Goal: Information Seeking & Learning: Learn about a topic

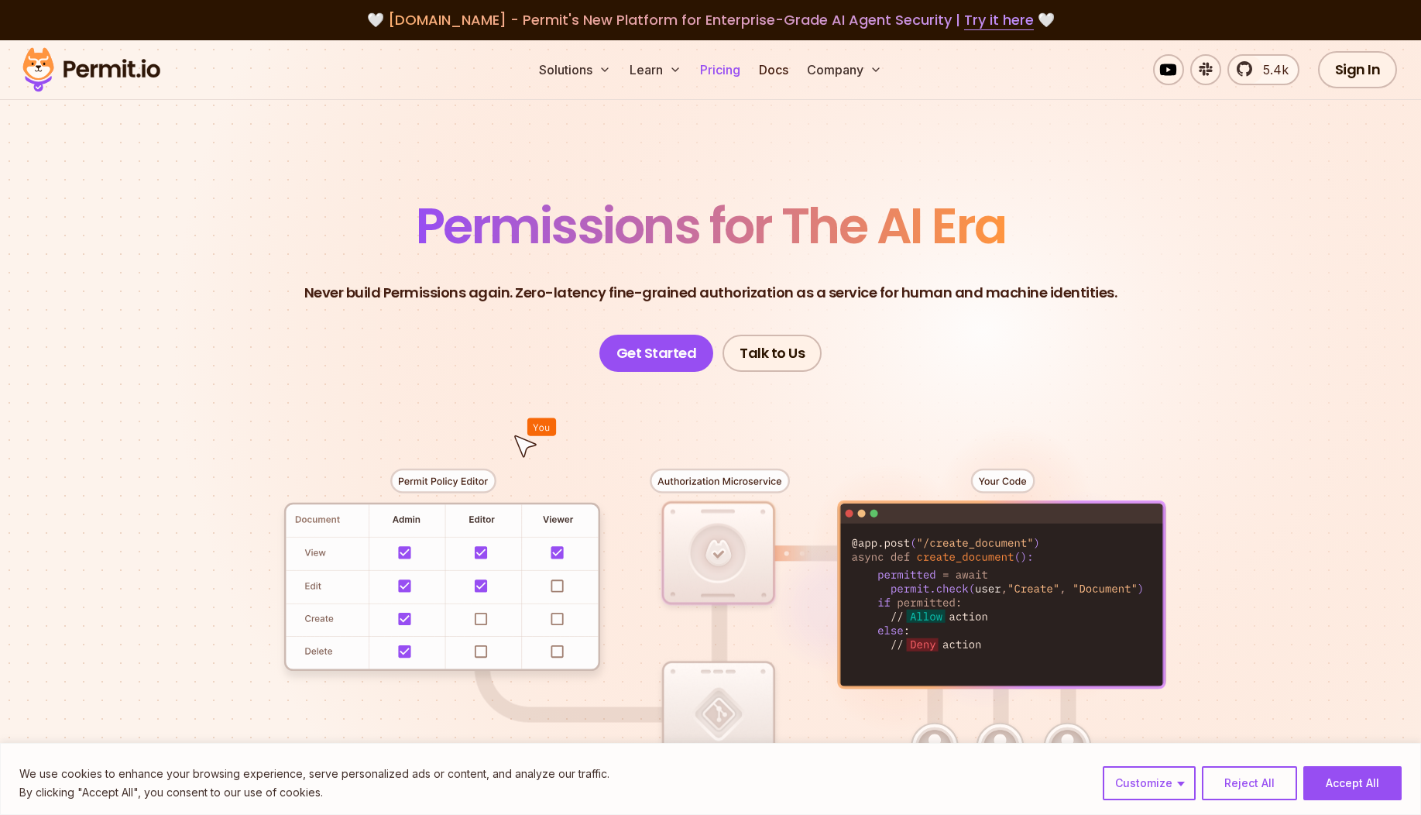
click at [704, 63] on link "Pricing" at bounding box center [720, 69] width 53 height 31
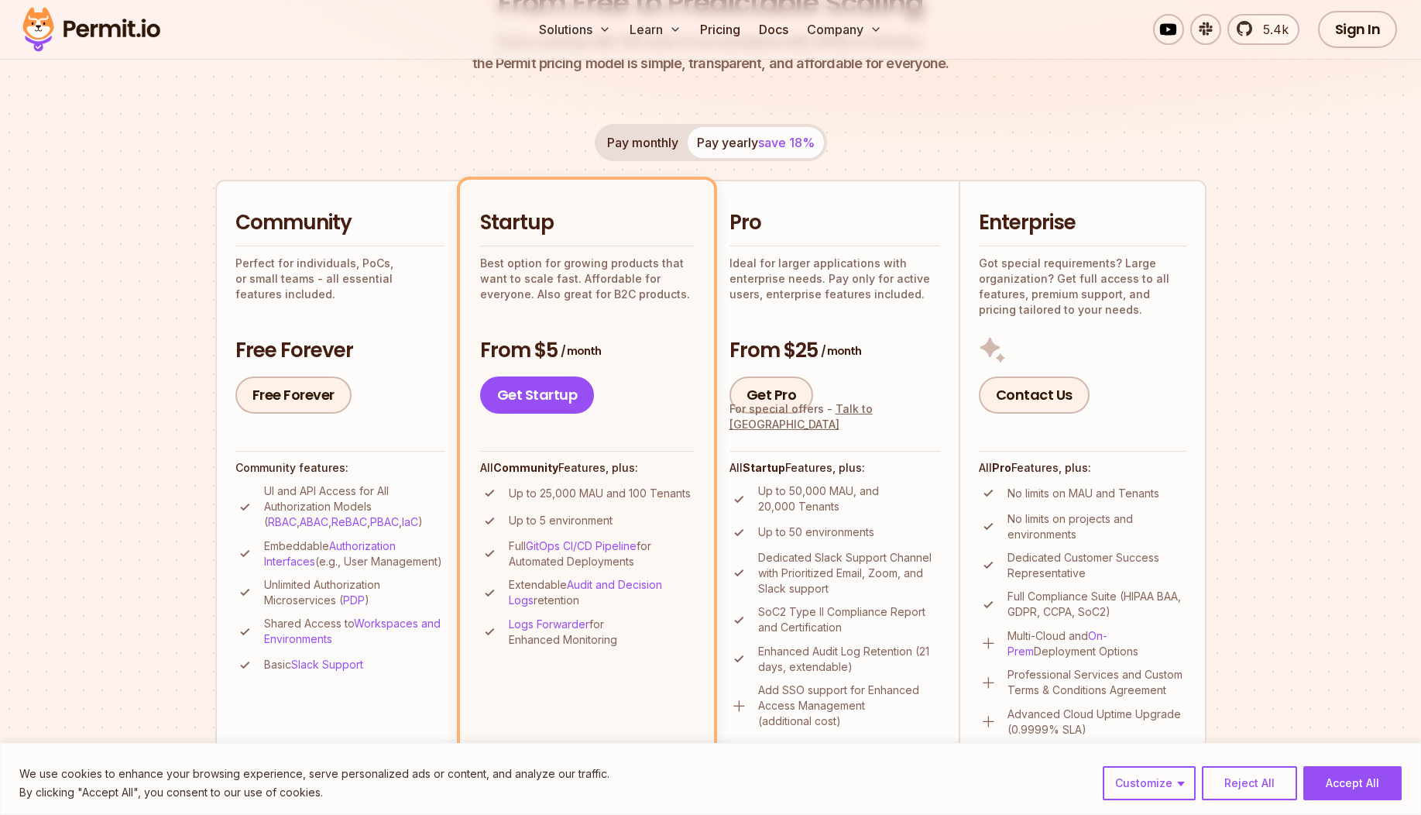
scroll to position [279, 0]
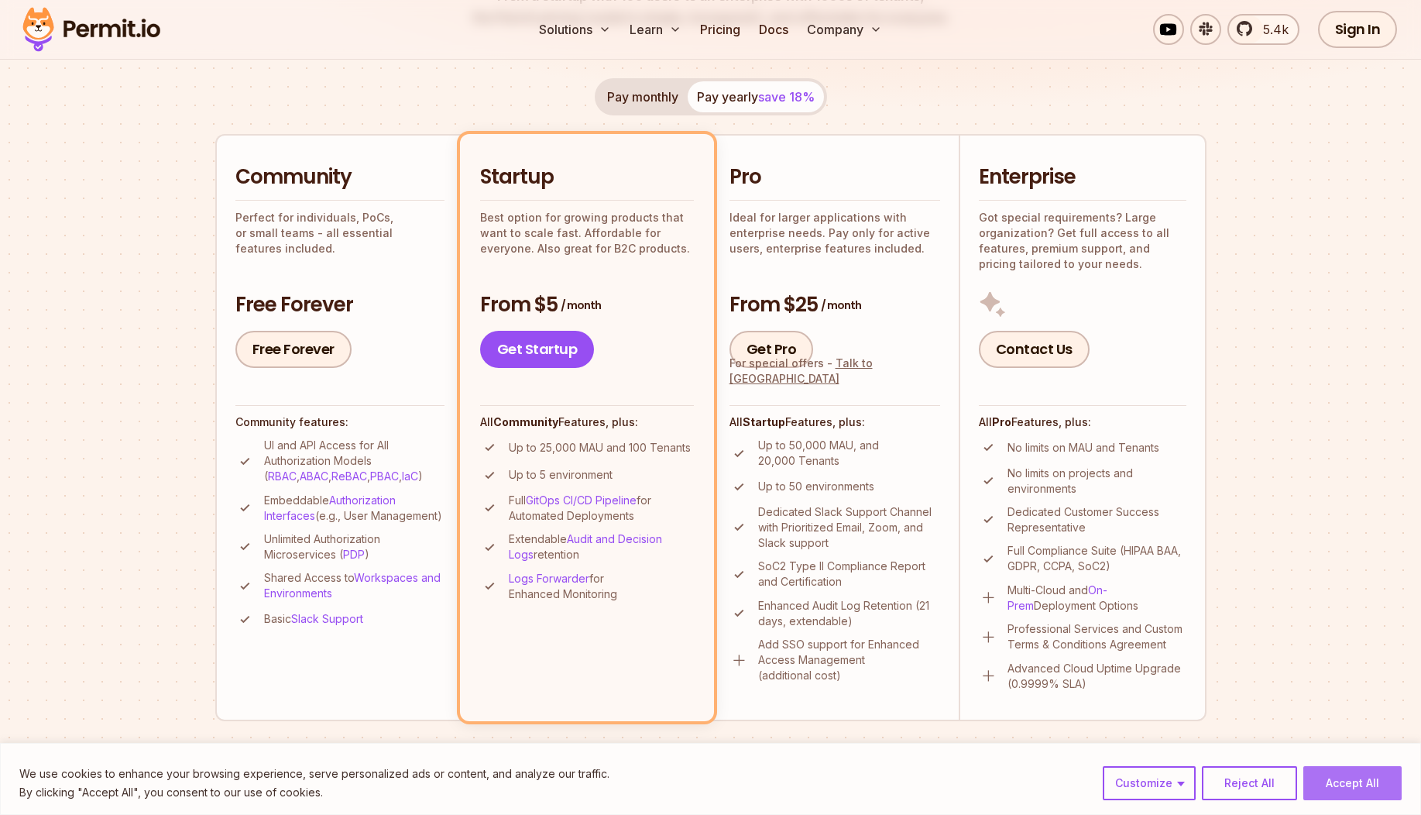
click at [704, 791] on button "Accept All" at bounding box center [1352, 783] width 98 height 34
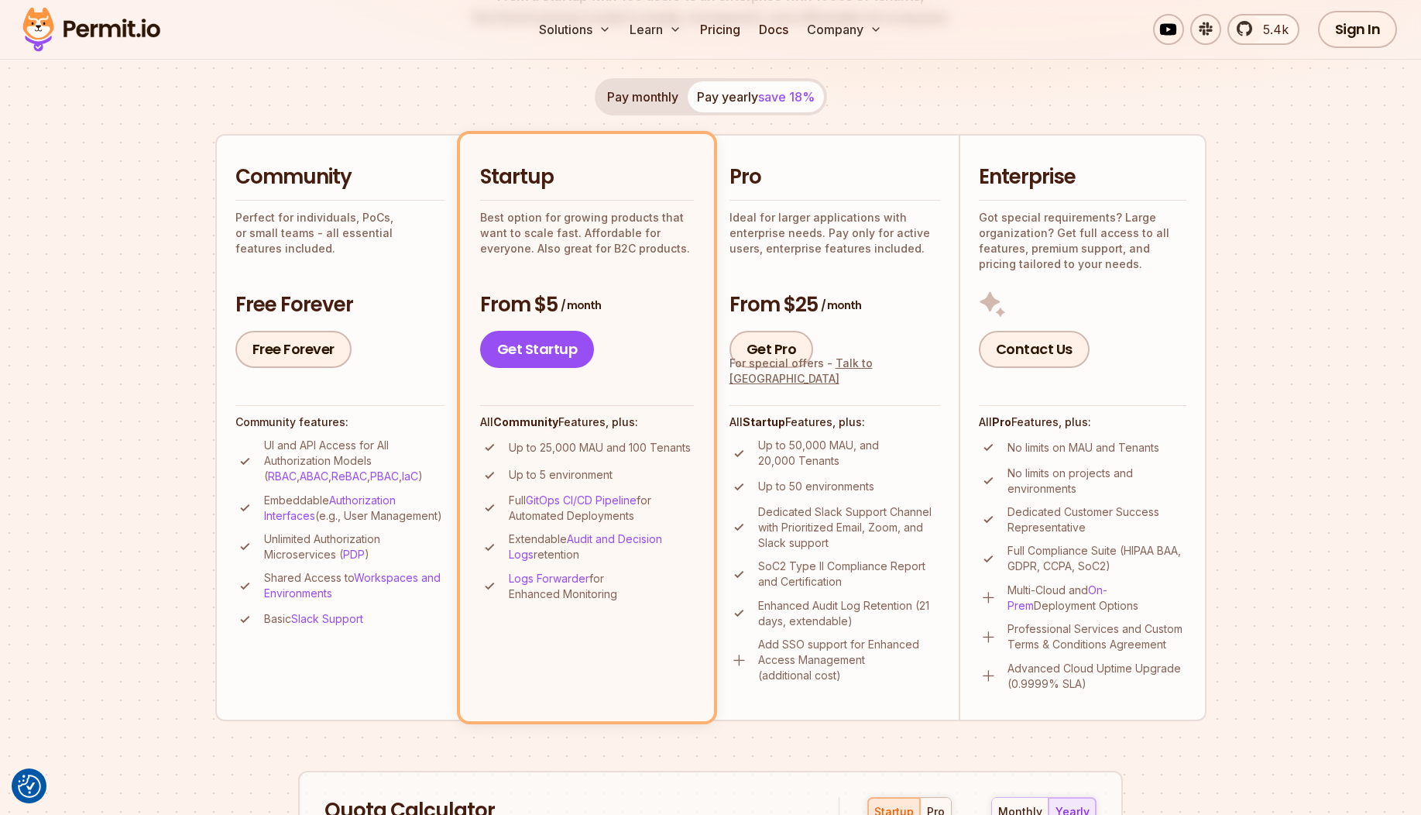
click at [704, 107] on div "Pay monthly Pay yearly save 18%" at bounding box center [711, 96] width 232 height 37
click at [664, 89] on button "Pay monthly" at bounding box center [643, 96] width 90 height 31
click at [704, 100] on span "save 18%" at bounding box center [786, 96] width 57 height 15
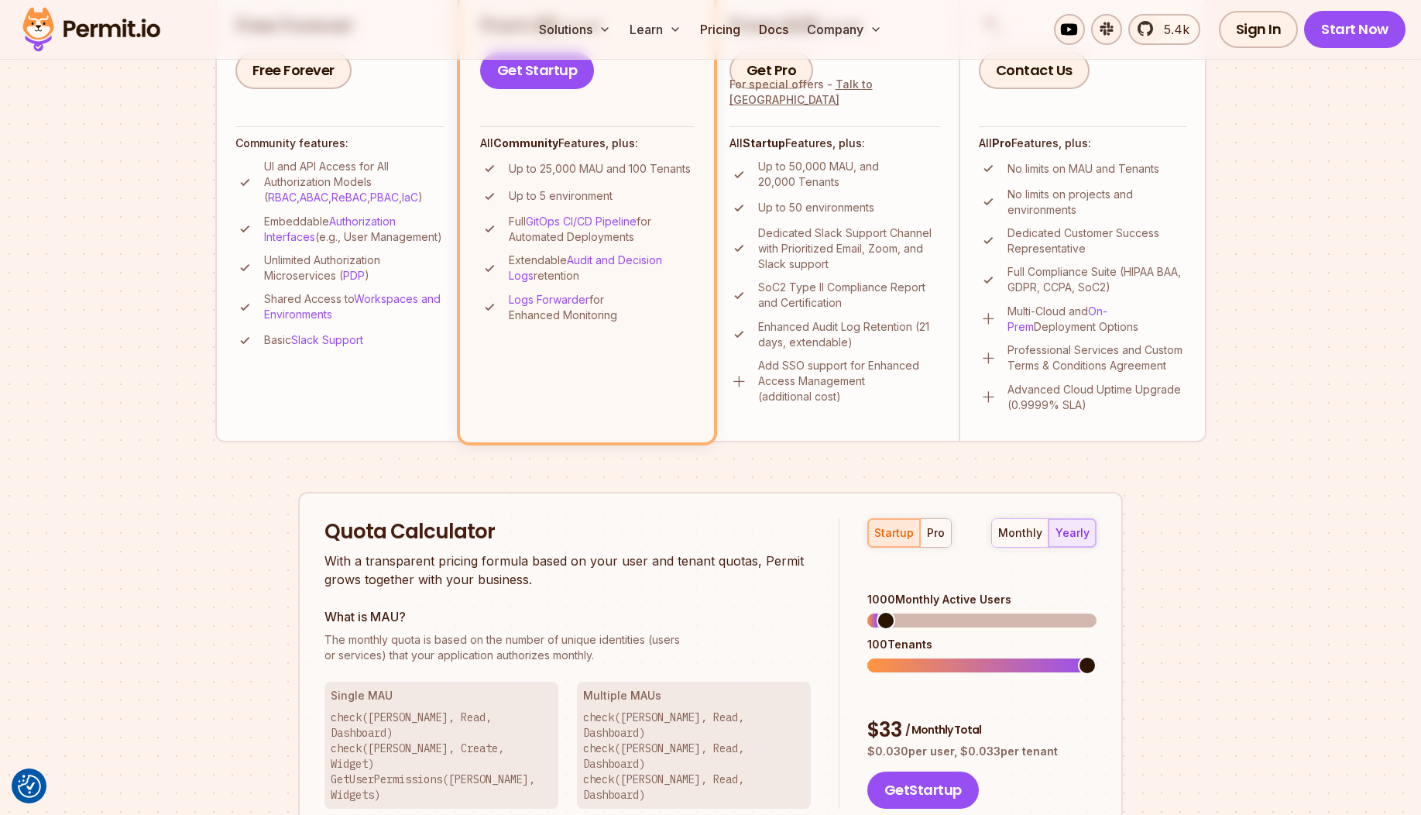
scroll to position [465, 0]
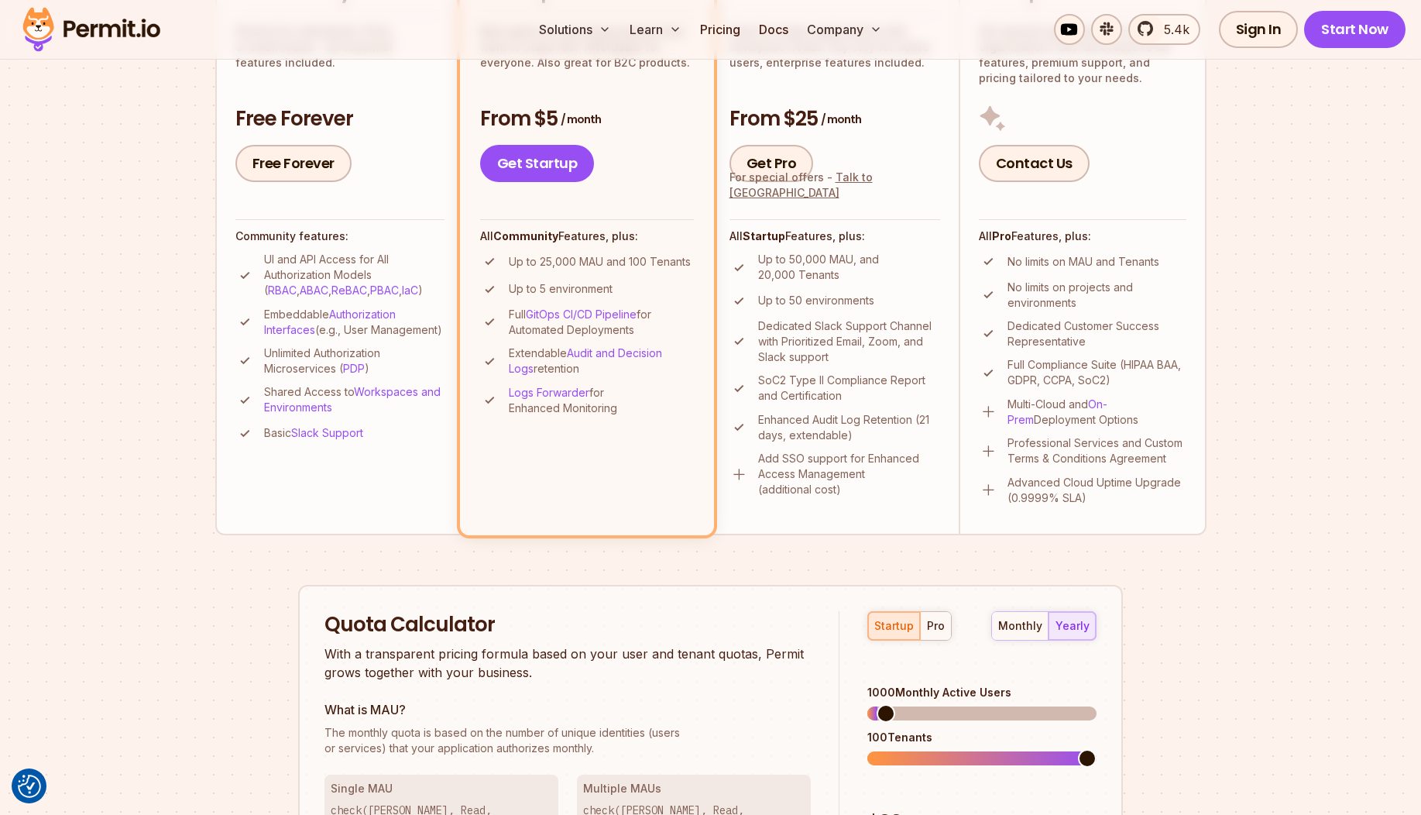
click at [704, 342] on p "Dedicated Slack Support Channel with Prioritized Email, Zoom, and Slack support" at bounding box center [849, 341] width 182 height 46
click at [704, 156] on div "Get Pro For special offers - Talk to us" at bounding box center [834, 163] width 211 height 37
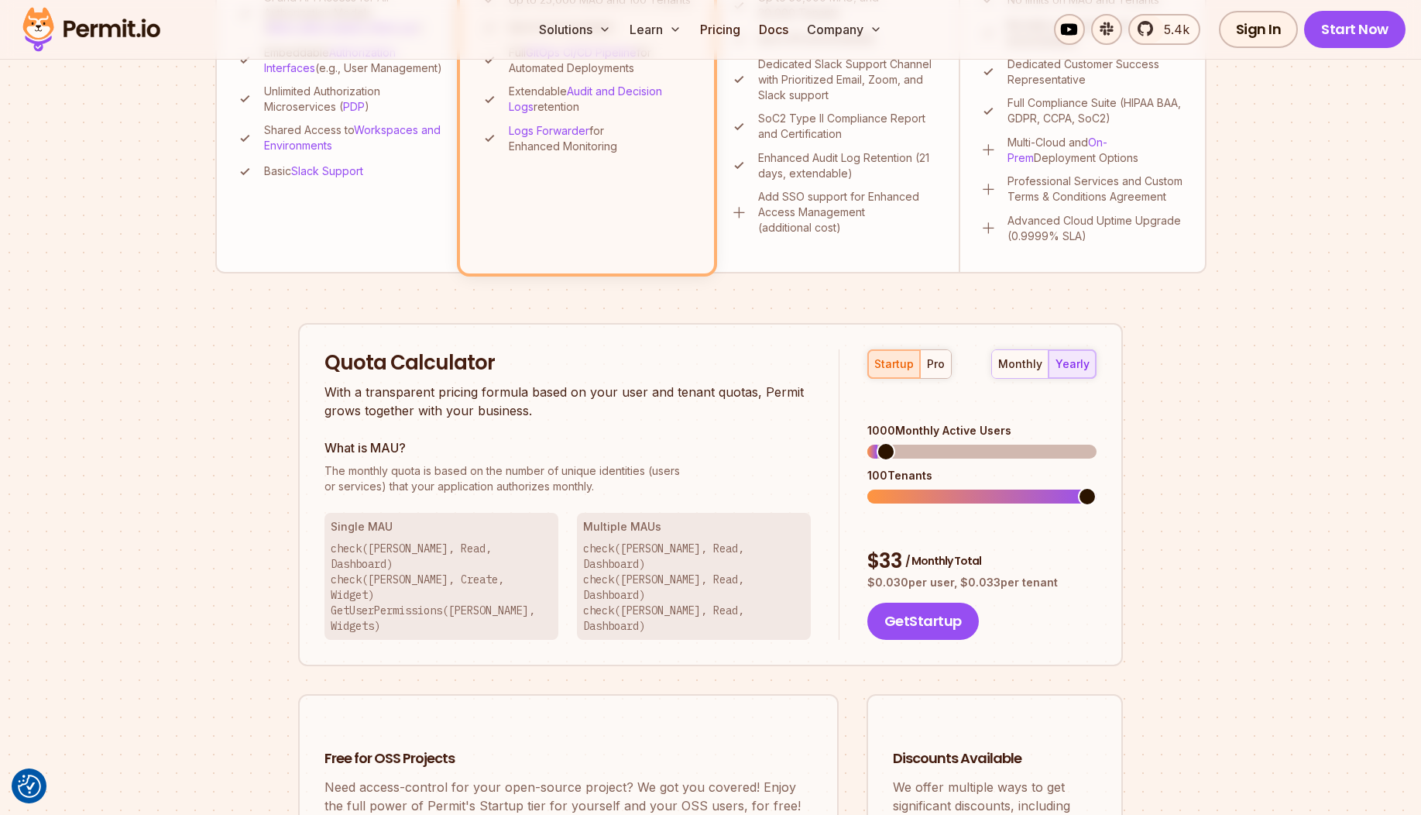
scroll to position [743, 0]
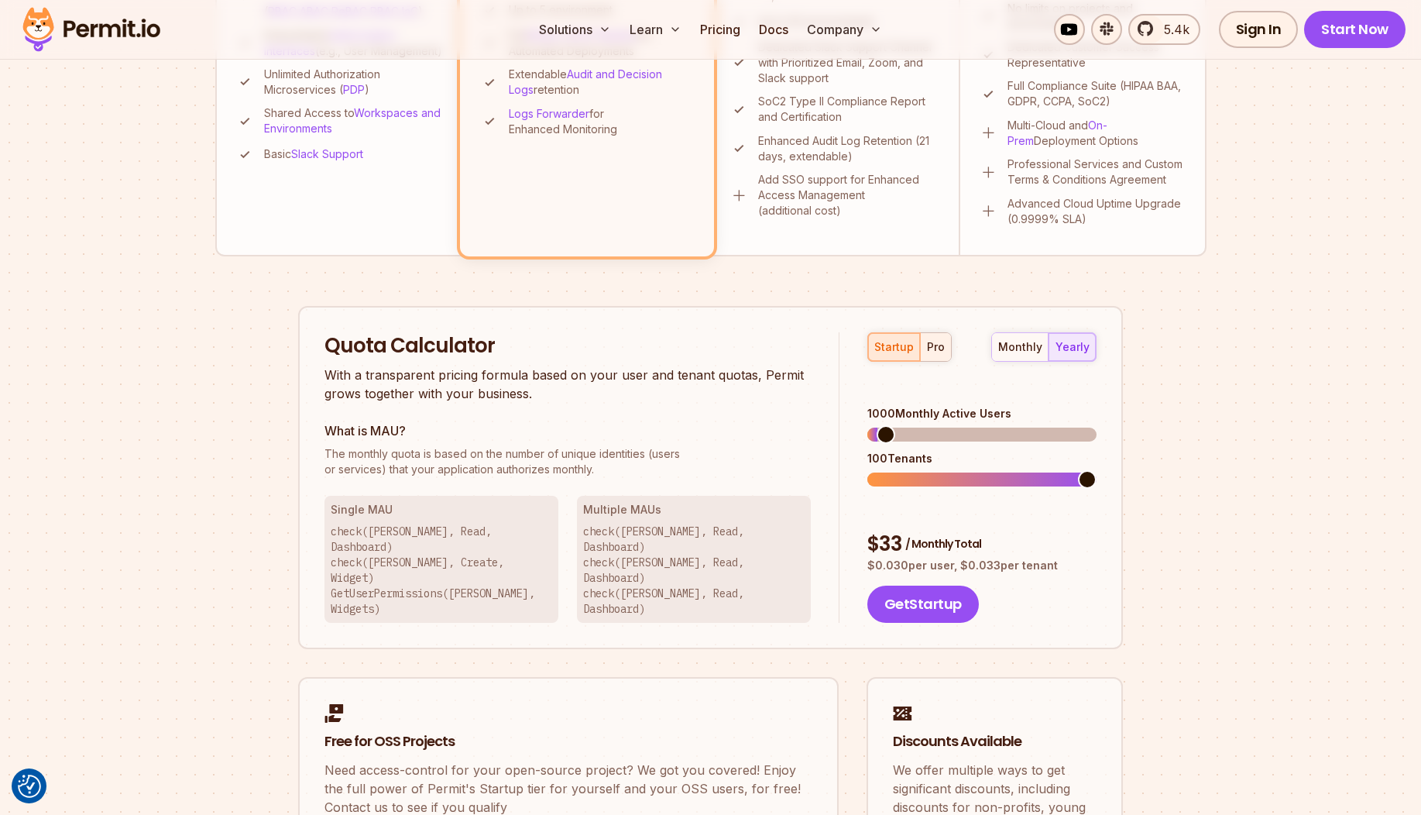
click at [704, 346] on div "pro" at bounding box center [936, 346] width 18 height 15
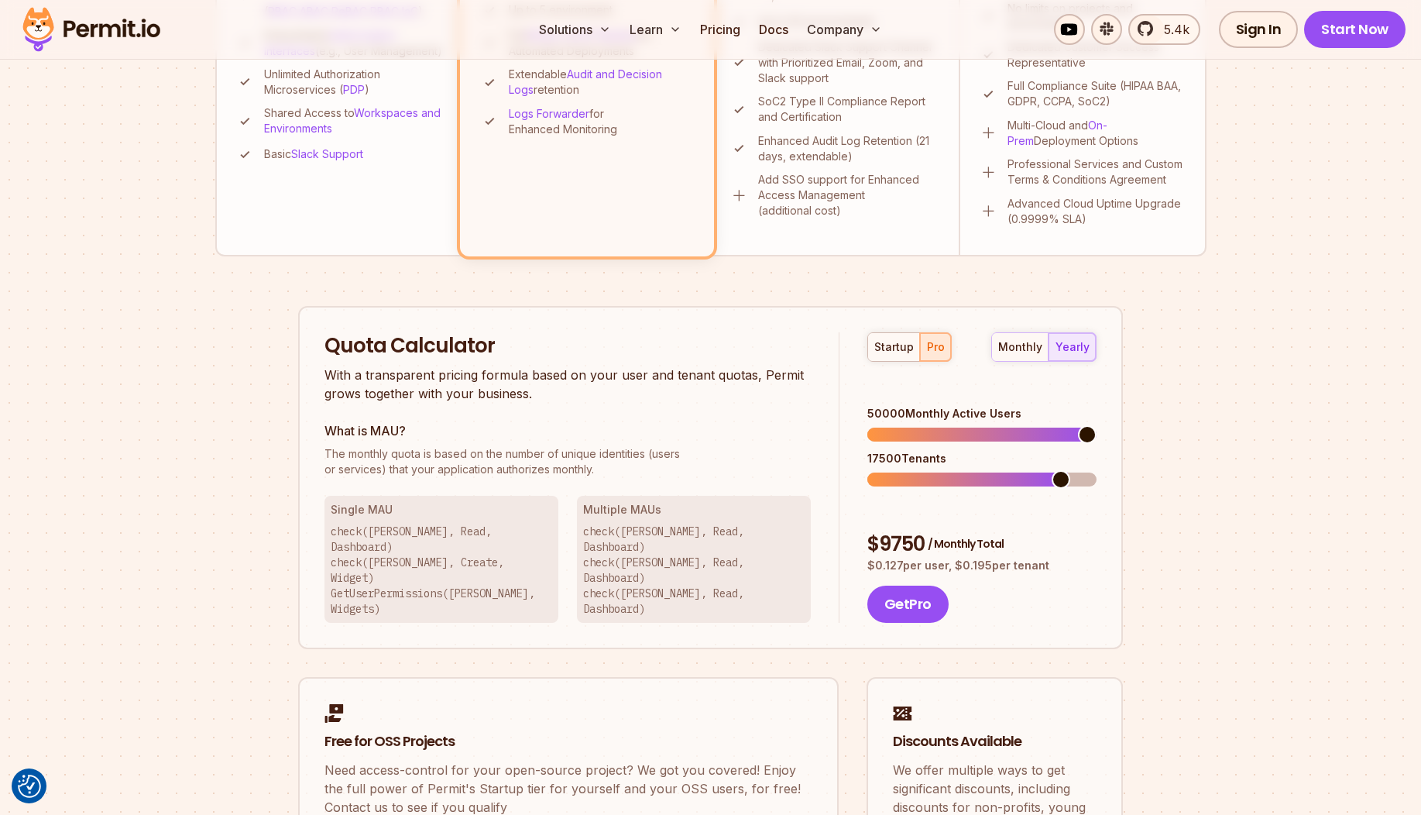
click at [704, 425] on span at bounding box center [1087, 434] width 19 height 19
click at [704, 470] on span at bounding box center [1087, 479] width 19 height 19
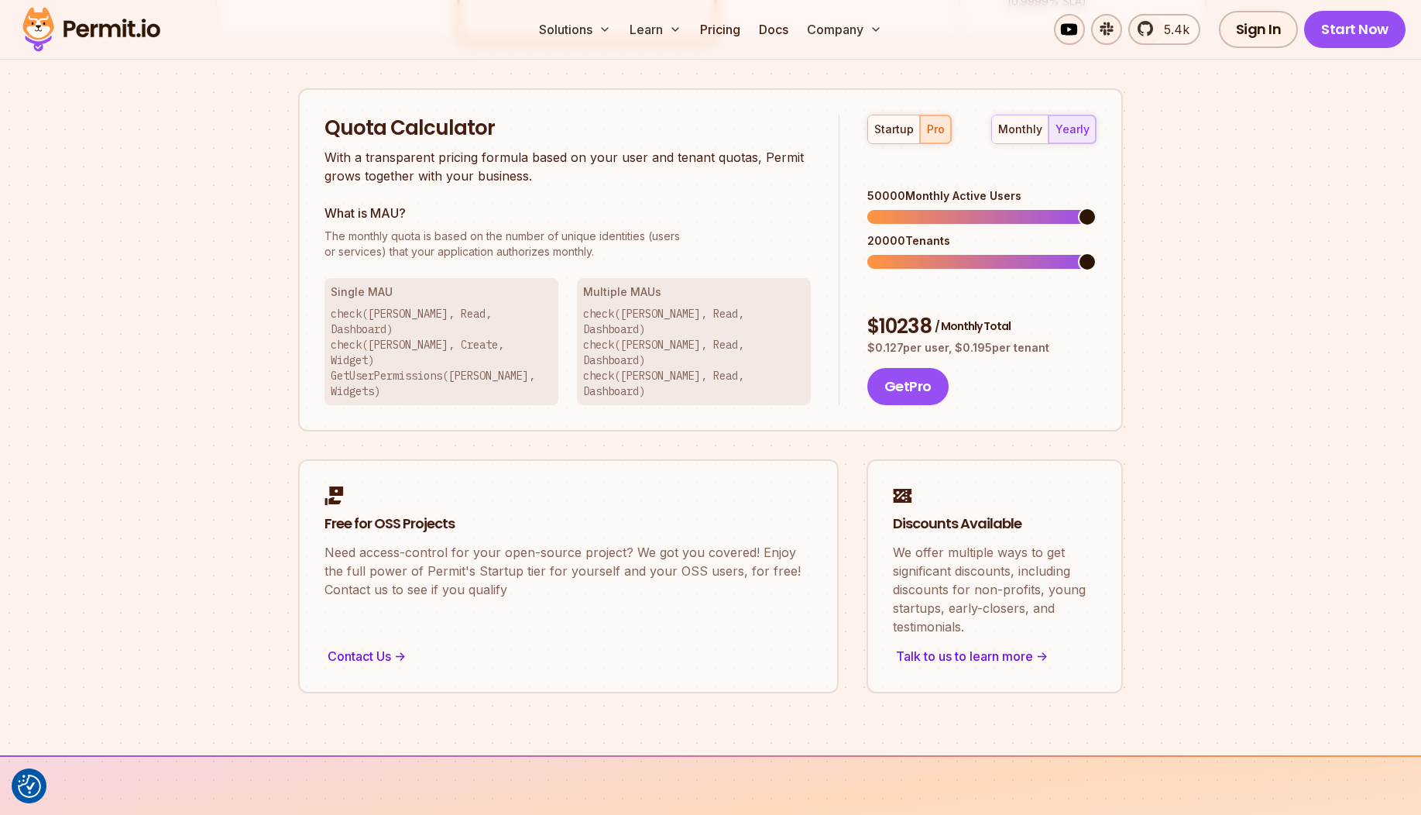
scroll to position [836, 0]
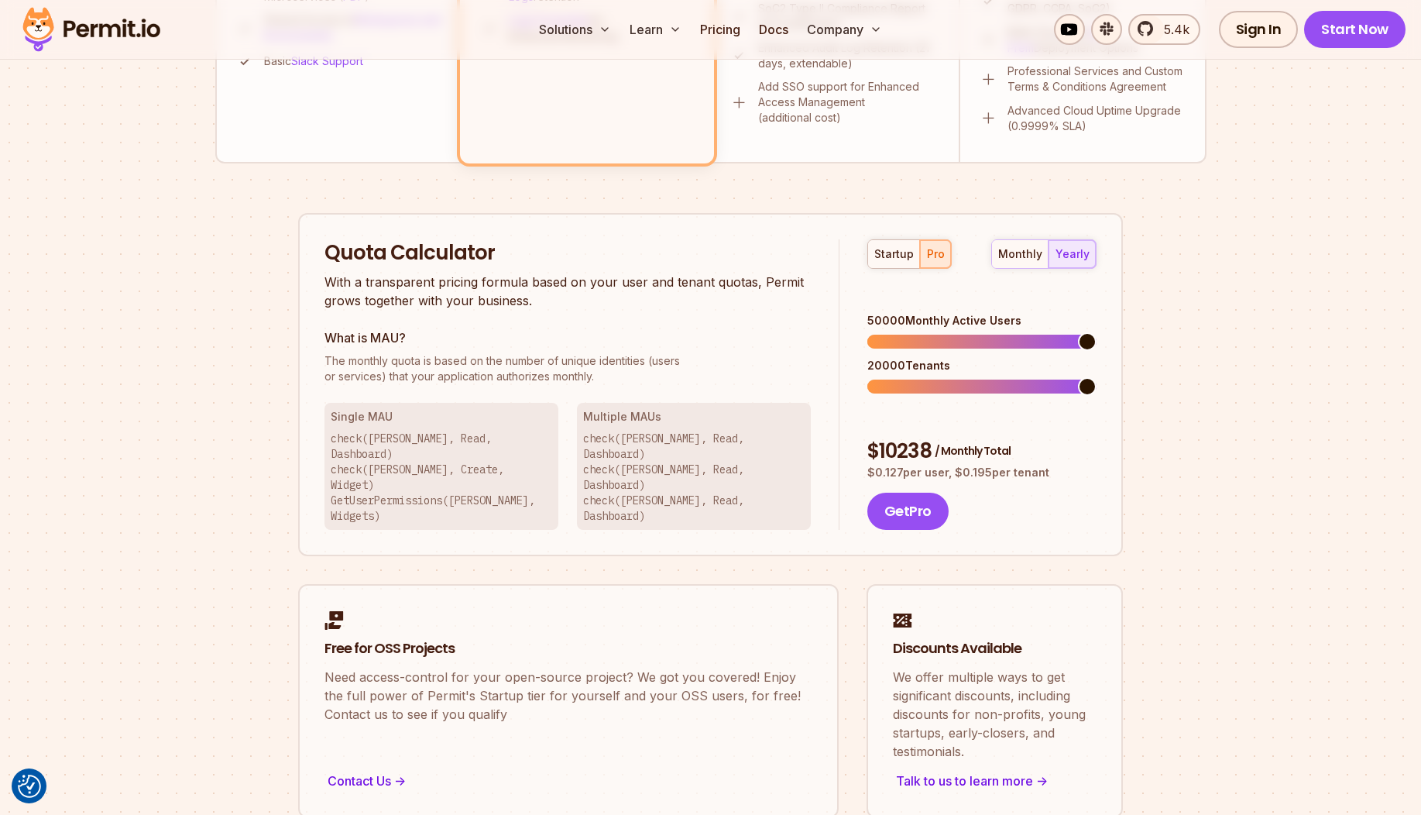
click at [704, 415] on section "Permit Pricing From Free to Predictable Scaling From a startup with 100 users t…" at bounding box center [710, 42] width 1421 height 1676
